Goal: Information Seeking & Learning: Learn about a topic

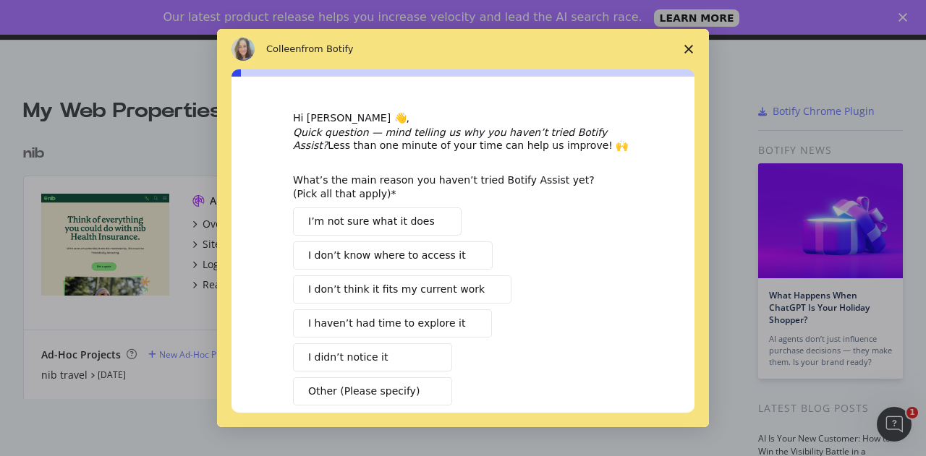
click at [689, 47] on icon "Close survey" at bounding box center [688, 49] width 9 height 9
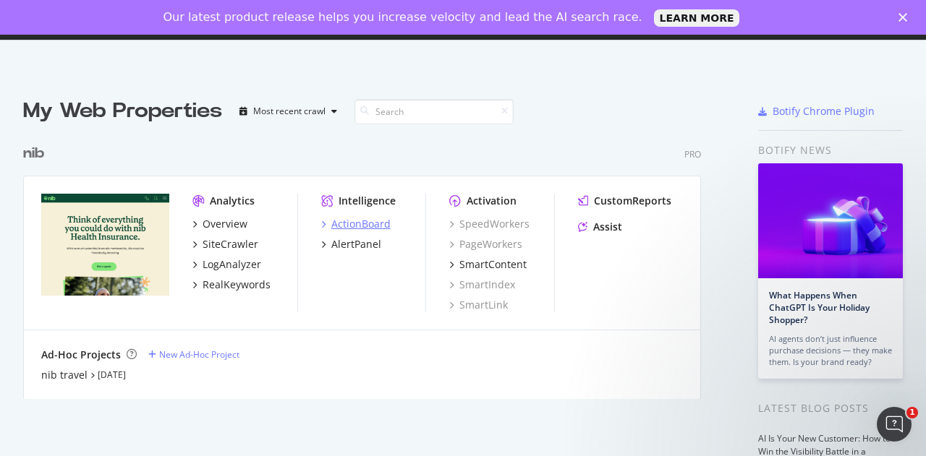
click at [362, 225] on div "ActionBoard" at bounding box center [360, 224] width 59 height 14
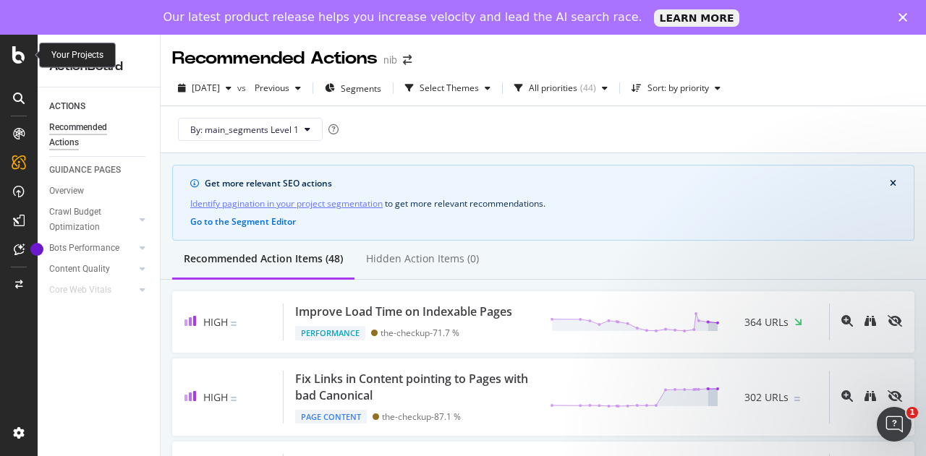
click at [22, 57] on icon at bounding box center [18, 54] width 13 height 17
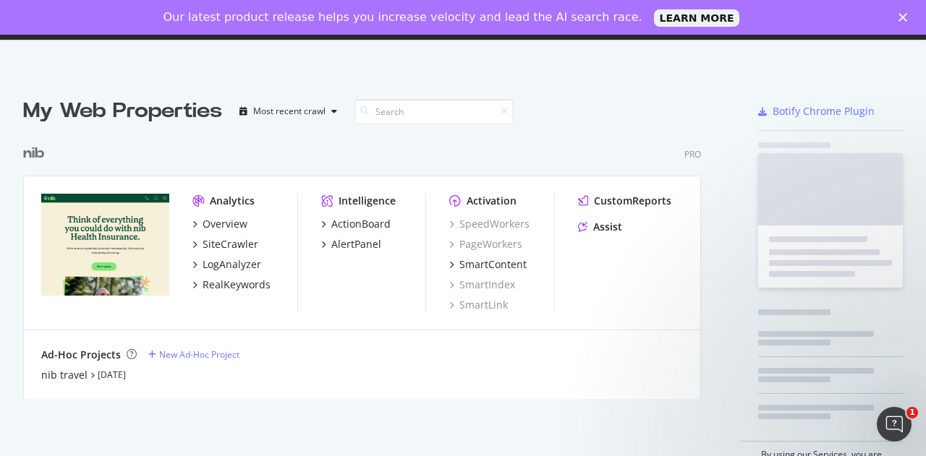
scroll to position [446, 903]
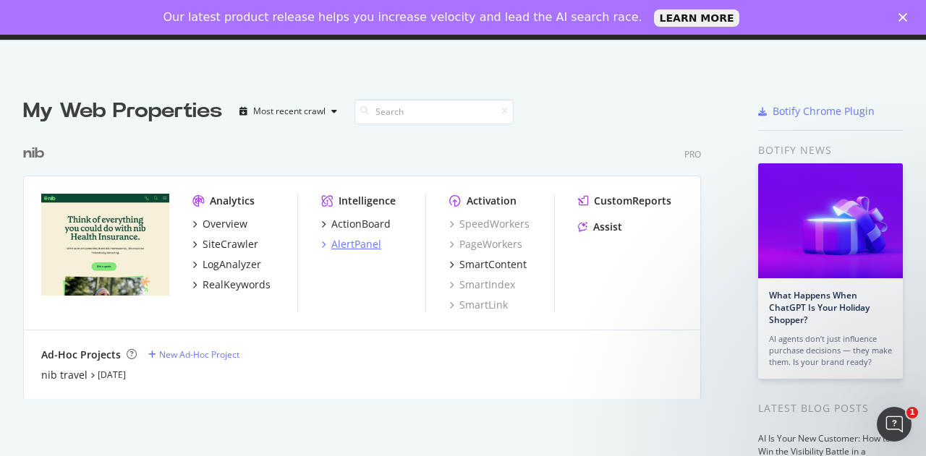
click at [349, 248] on div "AlertPanel" at bounding box center [356, 244] width 50 height 14
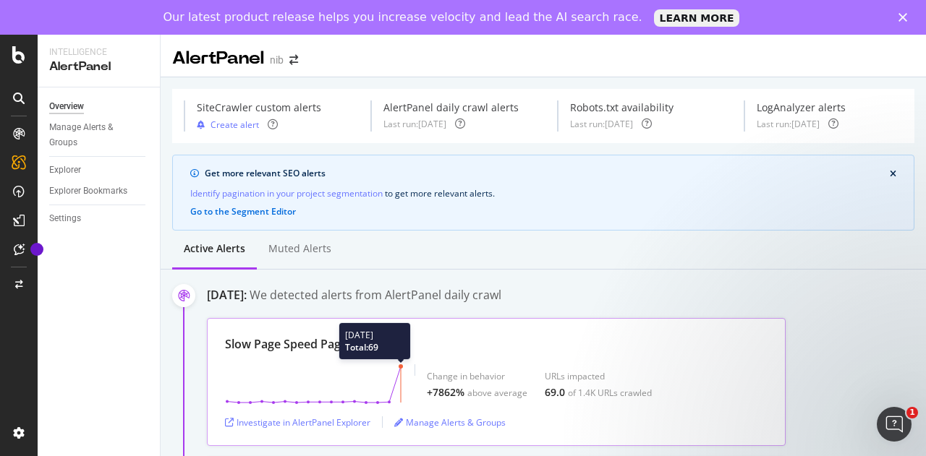
click at [399, 366] on circle at bounding box center [401, 367] width 4 height 4
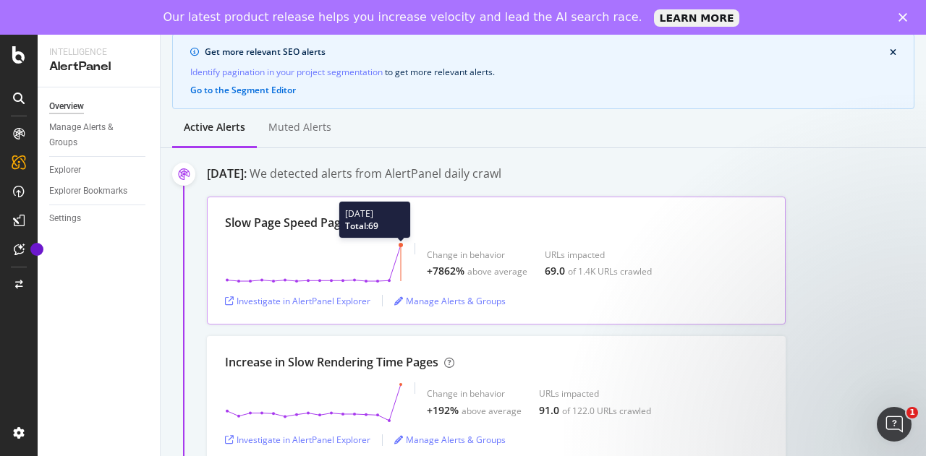
scroll to position [145, 0]
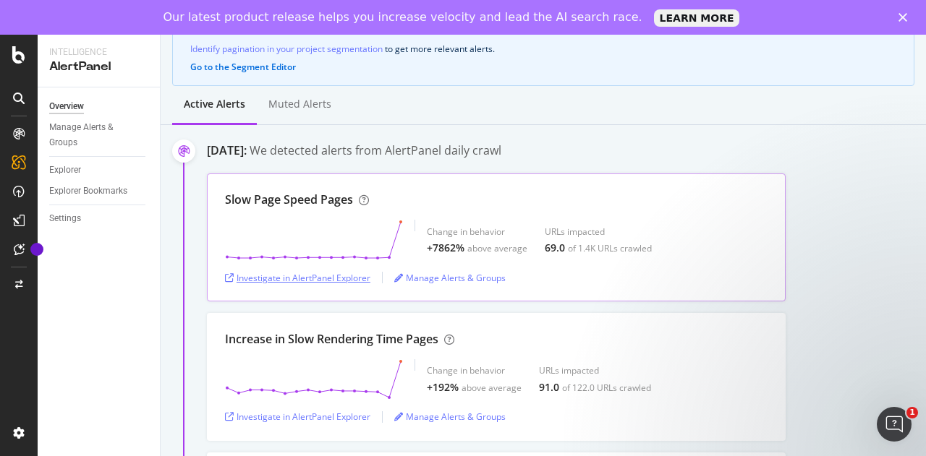
click at [350, 275] on div "Investigate in AlertPanel Explorer" at bounding box center [297, 278] width 145 height 12
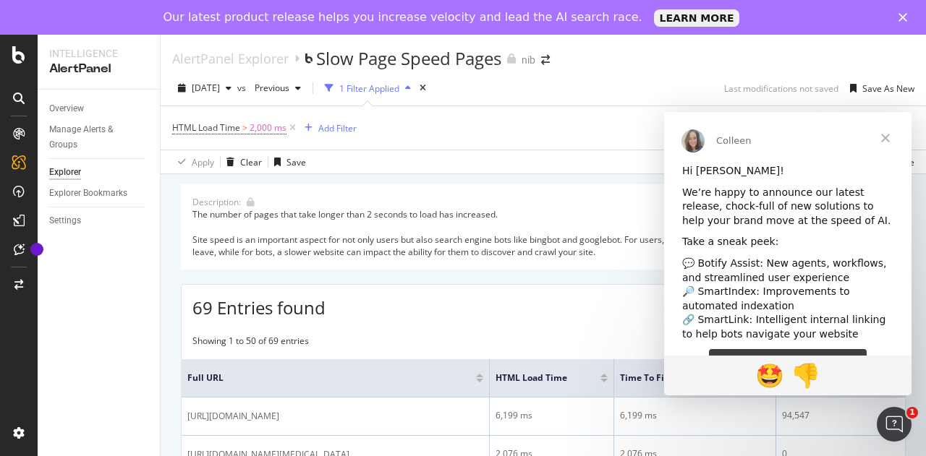
click at [887, 138] on span "Close" at bounding box center [885, 138] width 52 height 52
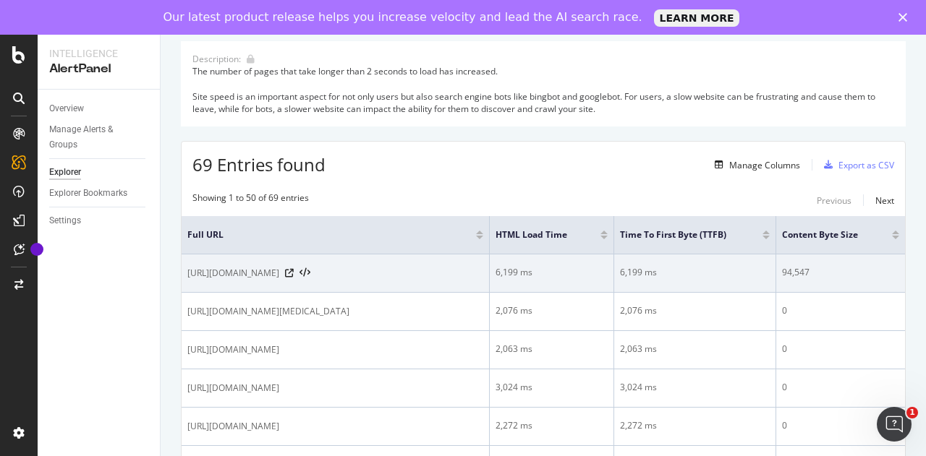
scroll to position [145, 0]
click at [294, 276] on icon at bounding box center [289, 272] width 9 height 9
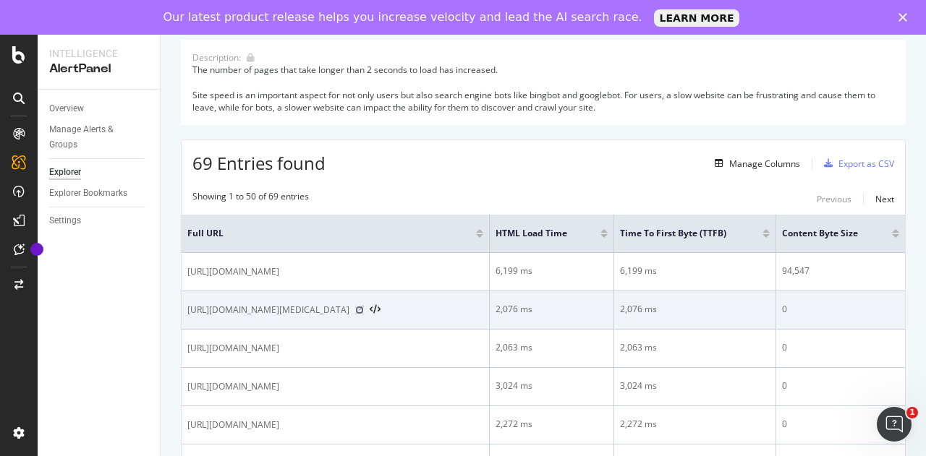
click at [364, 315] on icon at bounding box center [359, 310] width 9 height 9
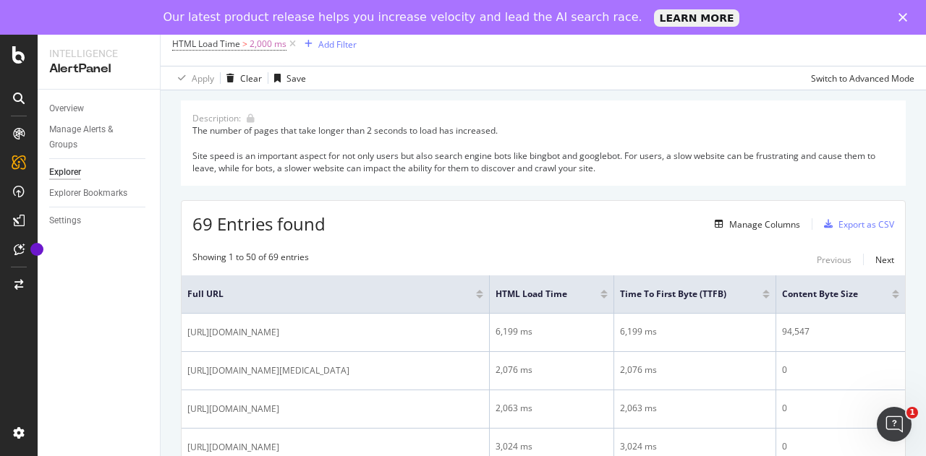
scroll to position [0, 0]
